Goal: Information Seeking & Learning: Find specific fact

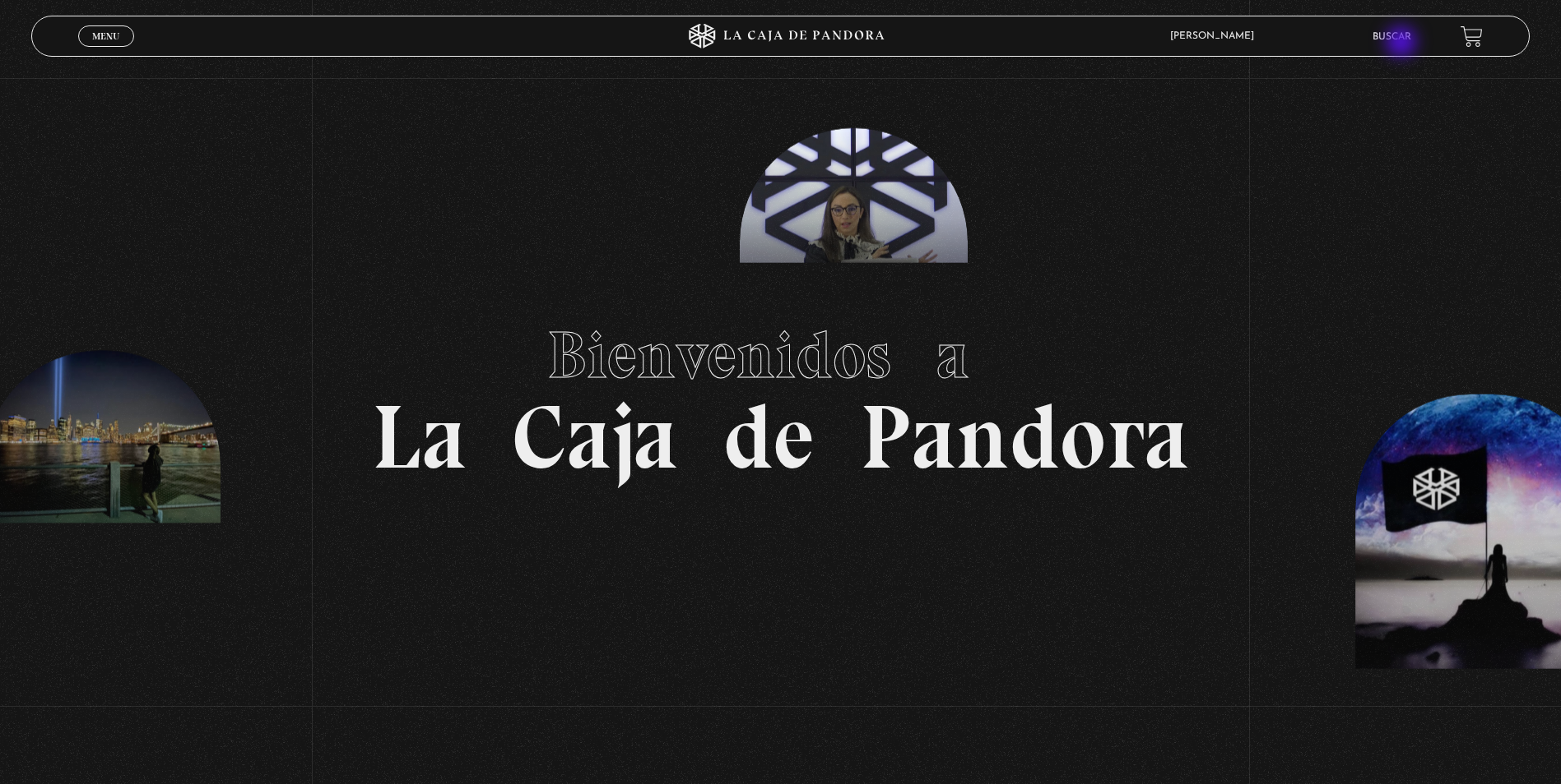
click at [1403, 44] on li "Buscar" at bounding box center [1392, 36] width 38 height 25
click at [1400, 34] on link "Buscar" at bounding box center [1392, 37] width 38 height 10
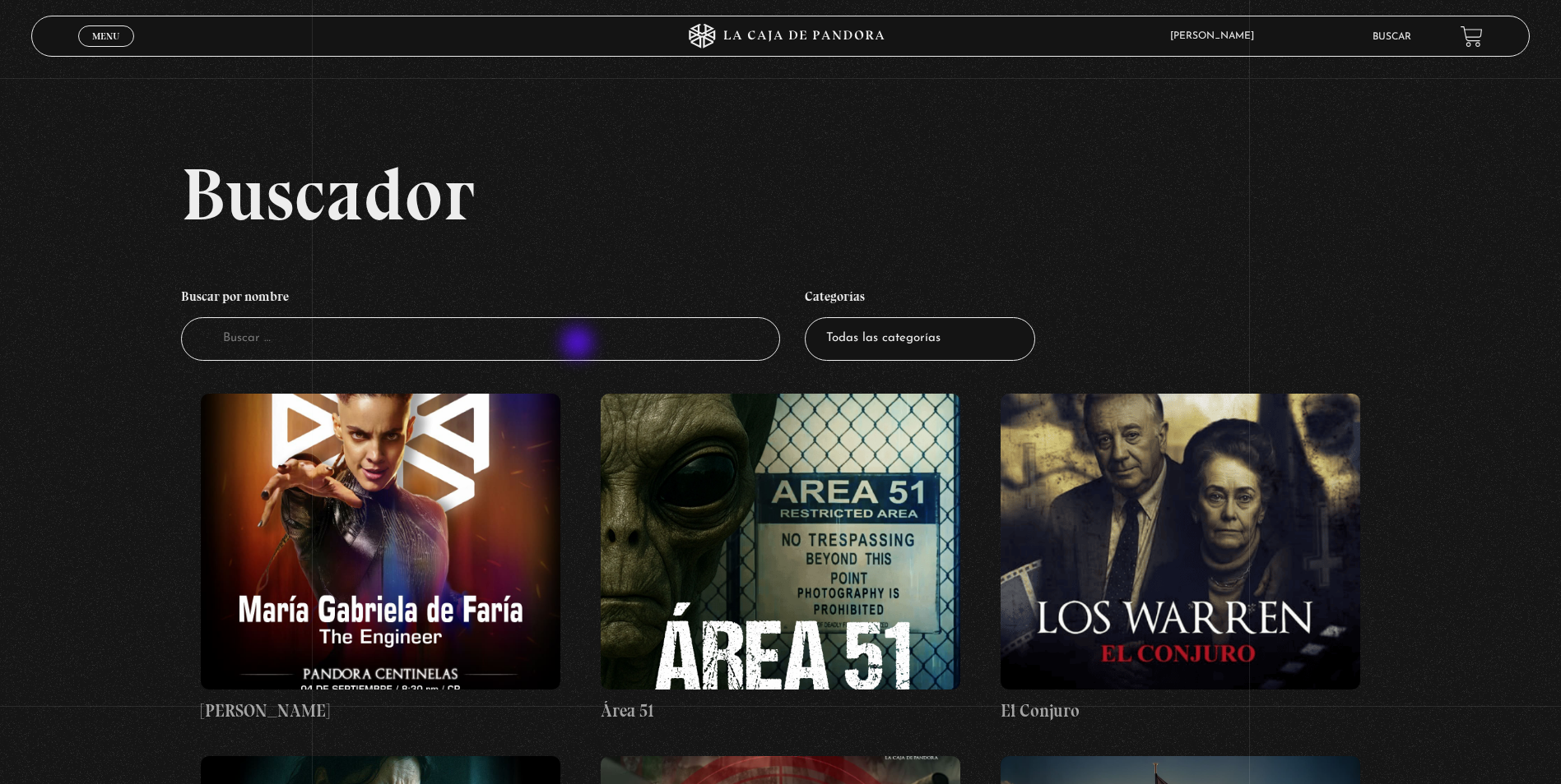
click at [579, 344] on input "Buscador" at bounding box center [480, 339] width 599 height 44
type input "proverbios"
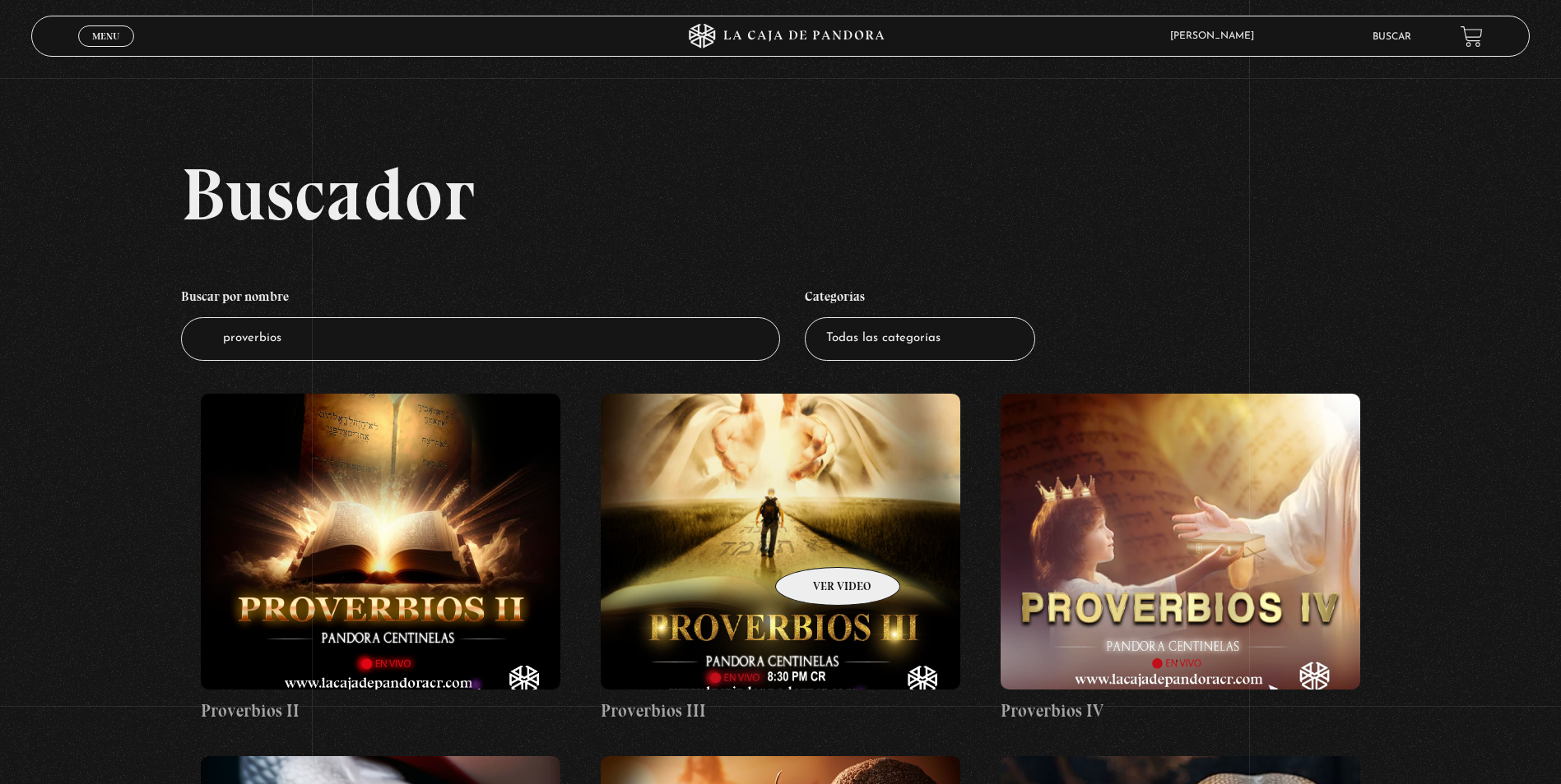
click at [816, 542] on figure at bounding box center [780, 542] width 359 height 296
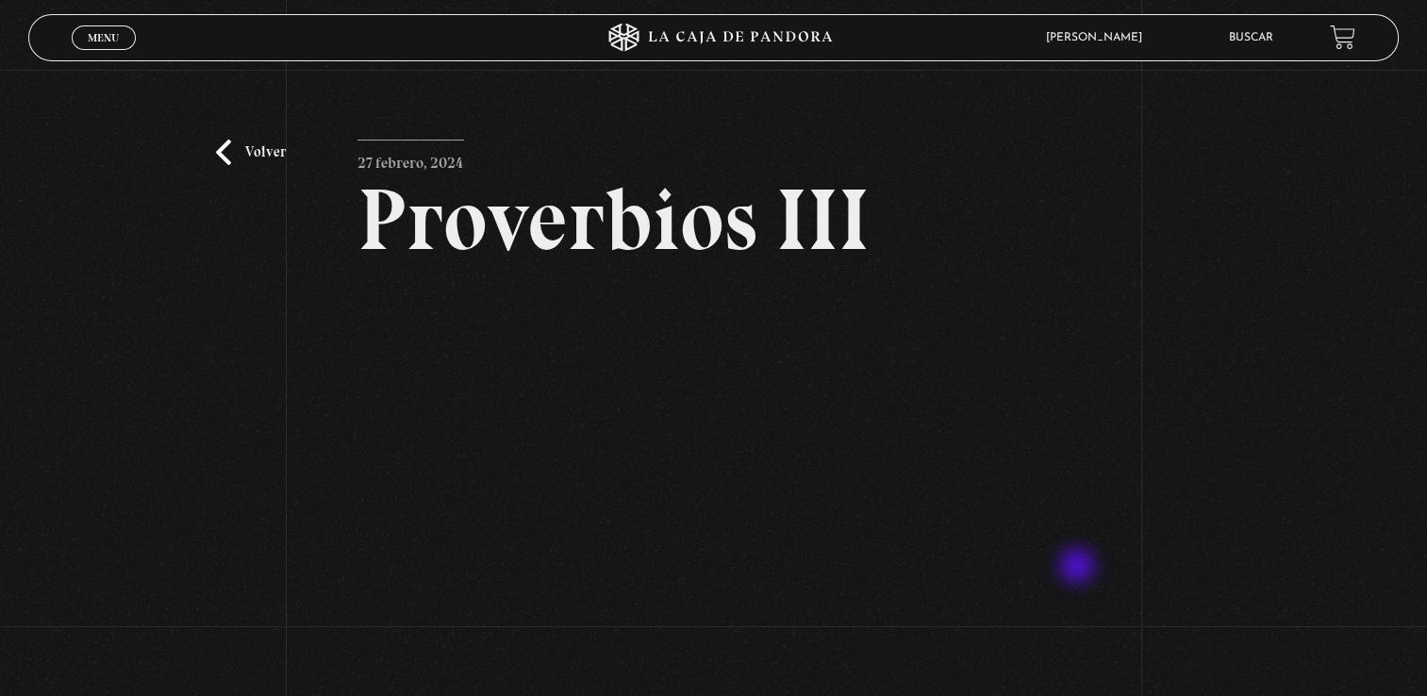
scroll to position [94, 0]
